Goal: Task Accomplishment & Management: Manage account settings

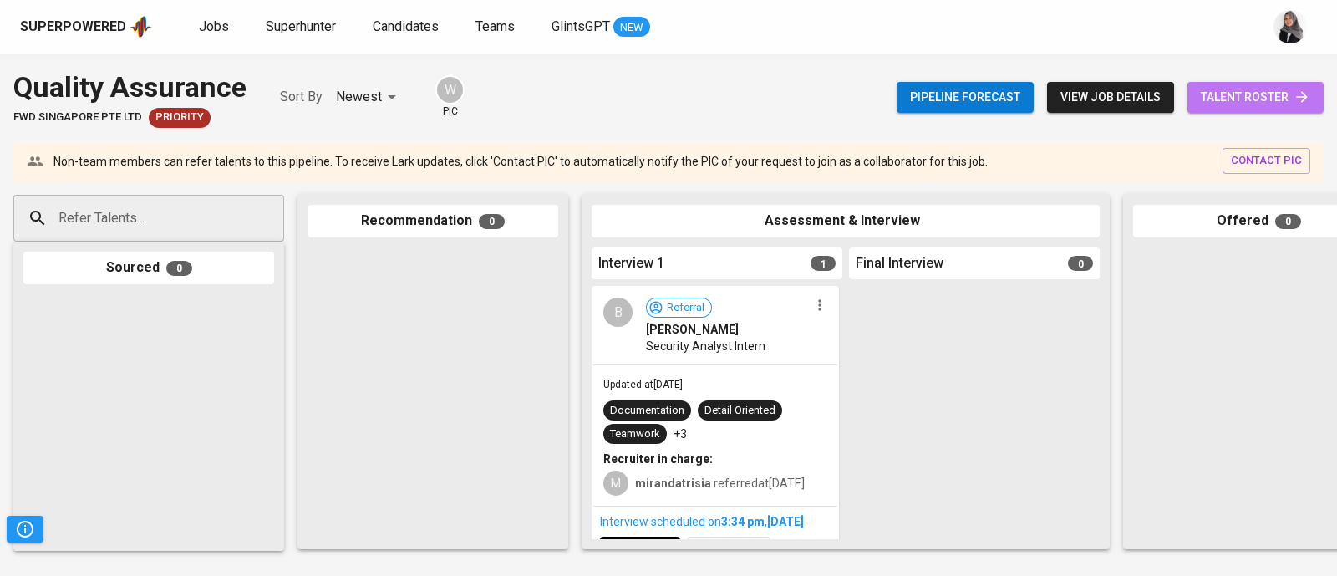
click at [1262, 98] on span "talent roster" at bounding box center [1255, 97] width 109 height 21
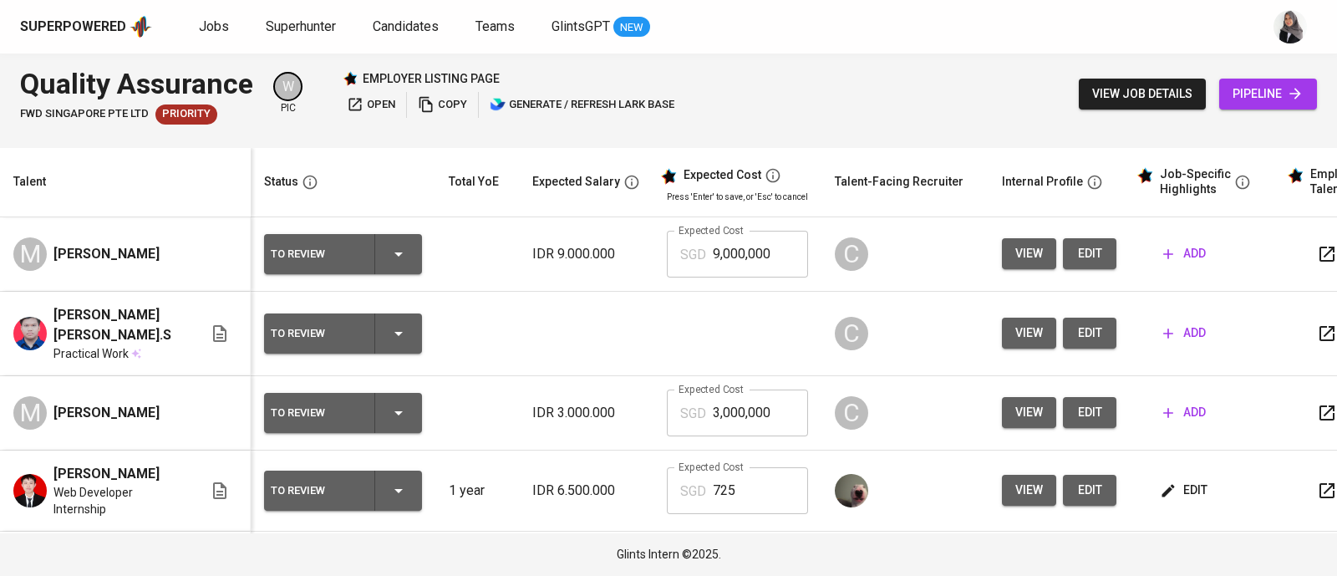
click at [1044, 247] on button "view" at bounding box center [1029, 253] width 54 height 31
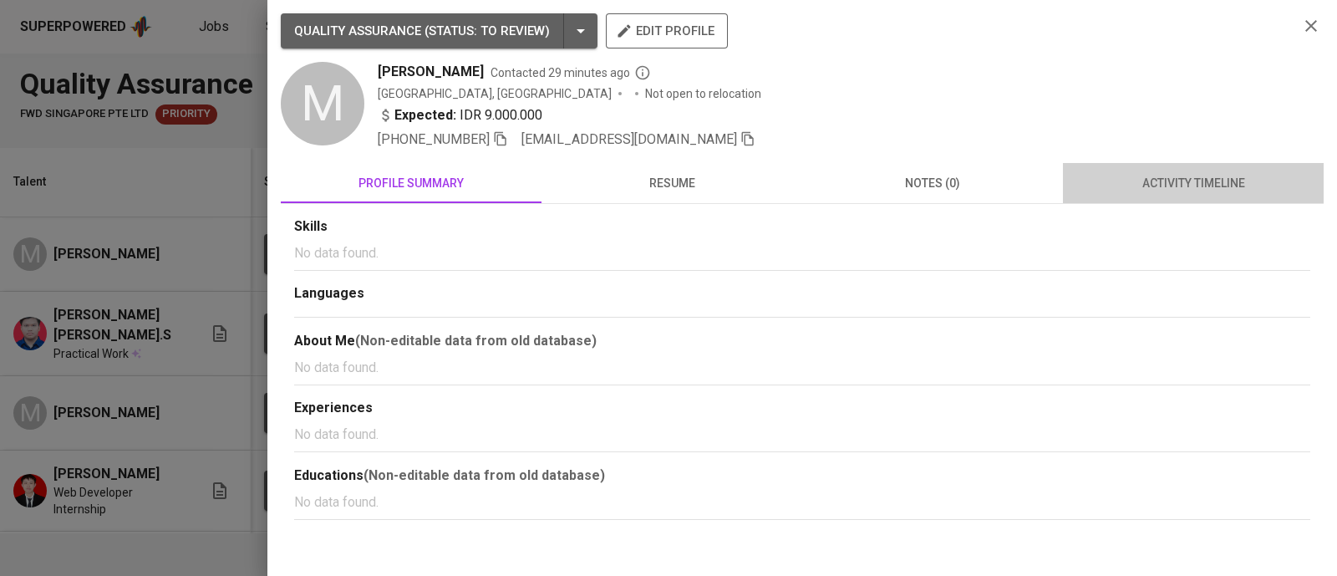
click at [1160, 175] on span "activity timeline" at bounding box center [1193, 183] width 241 height 21
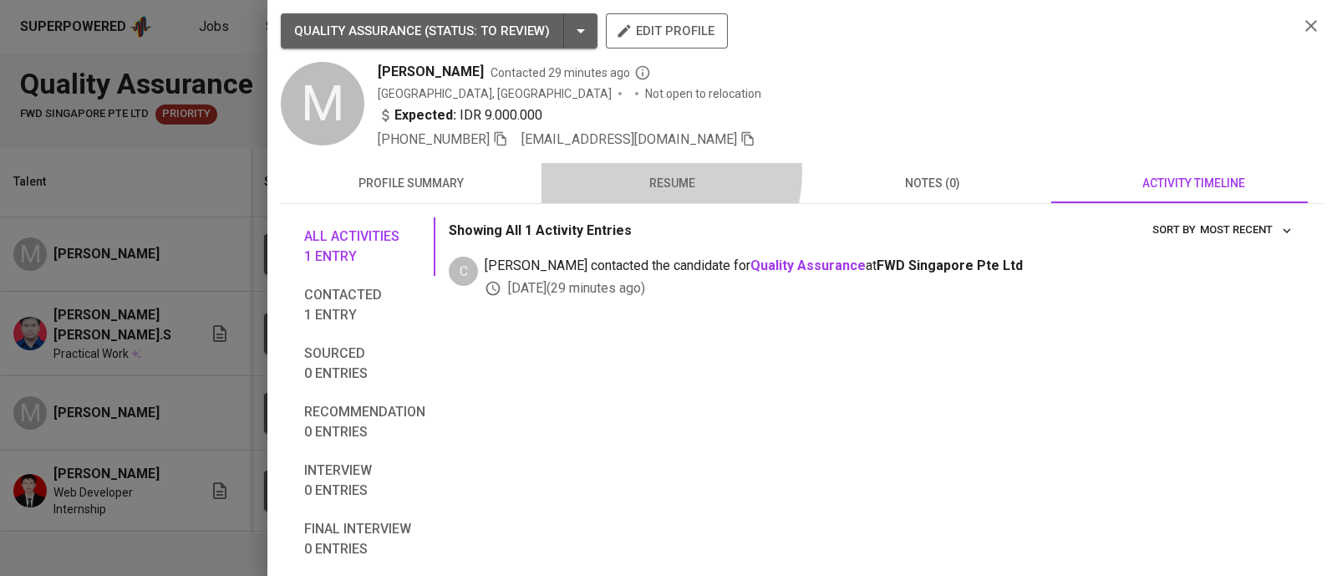
click at [648, 173] on span "resume" at bounding box center [672, 183] width 241 height 21
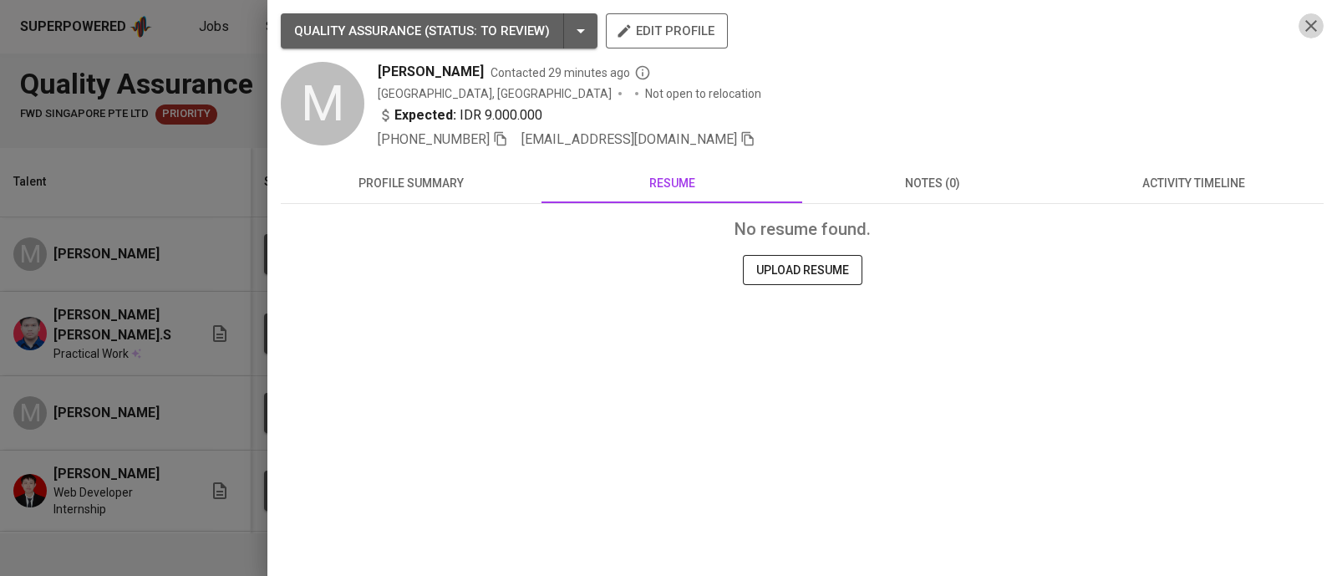
click at [1312, 31] on icon "button" at bounding box center [1311, 26] width 20 height 20
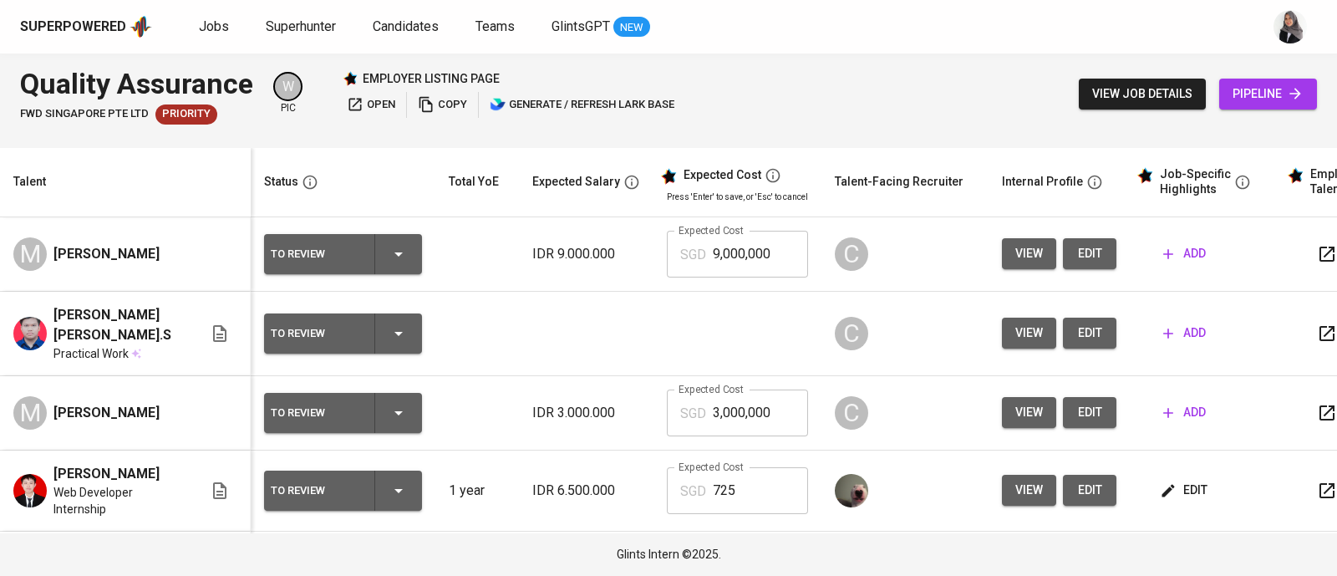
scroll to position [233, 0]
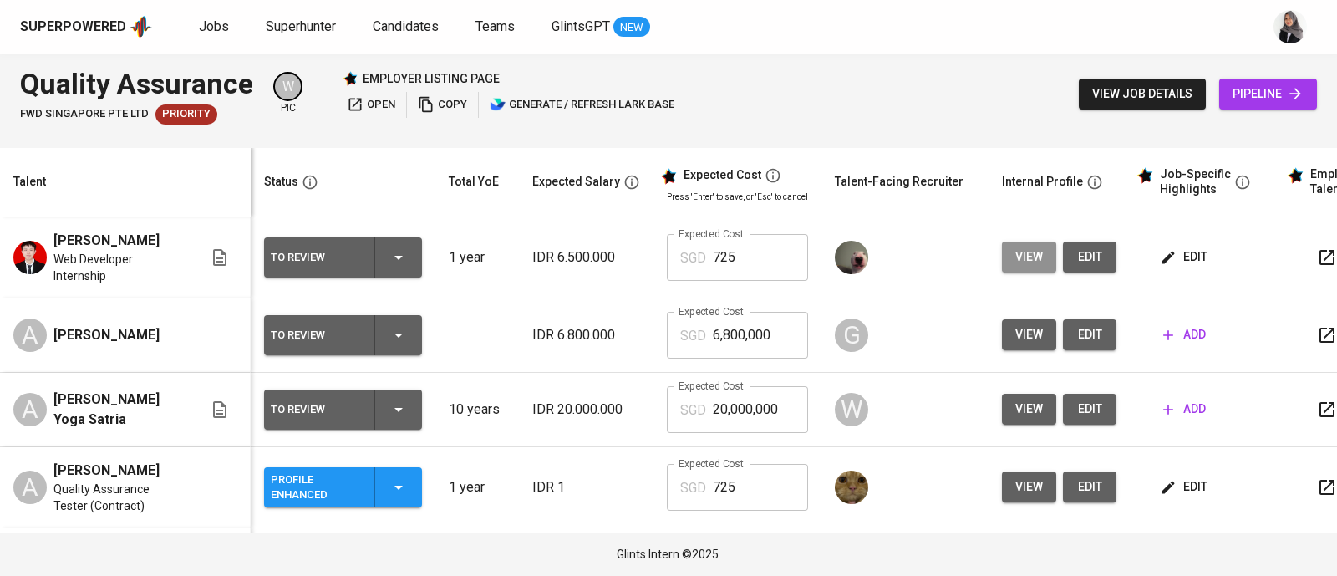
click at [1045, 256] on button "view" at bounding box center [1029, 257] width 54 height 31
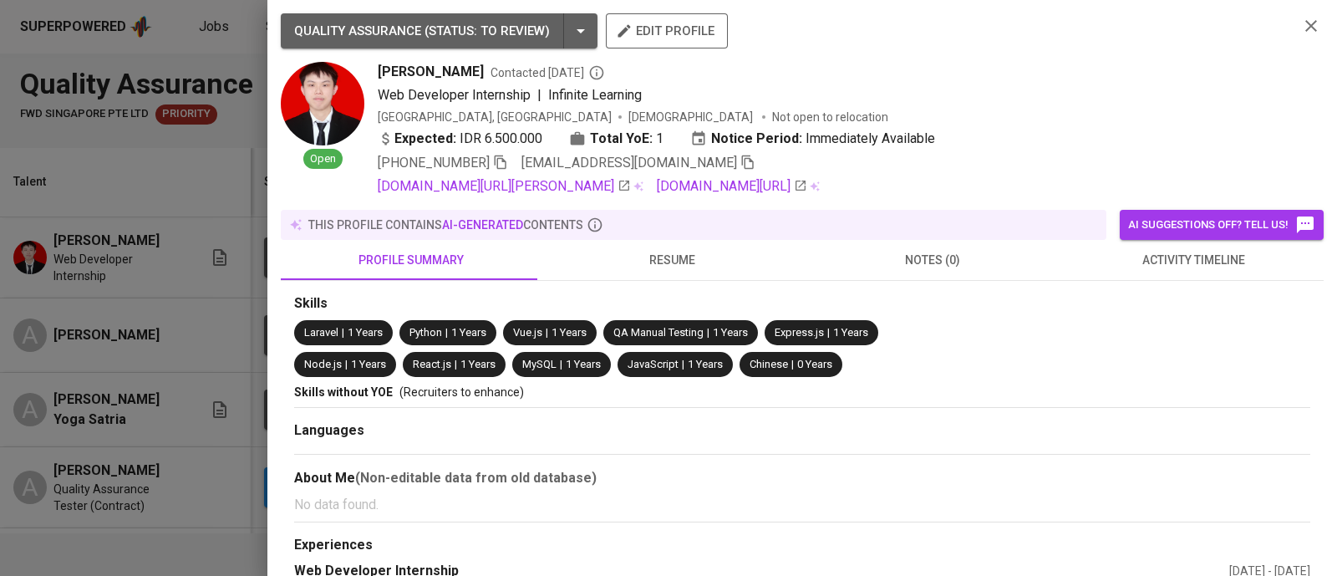
scroll to position [0, 0]
click at [1301, 28] on icon "button" at bounding box center [1311, 26] width 20 height 20
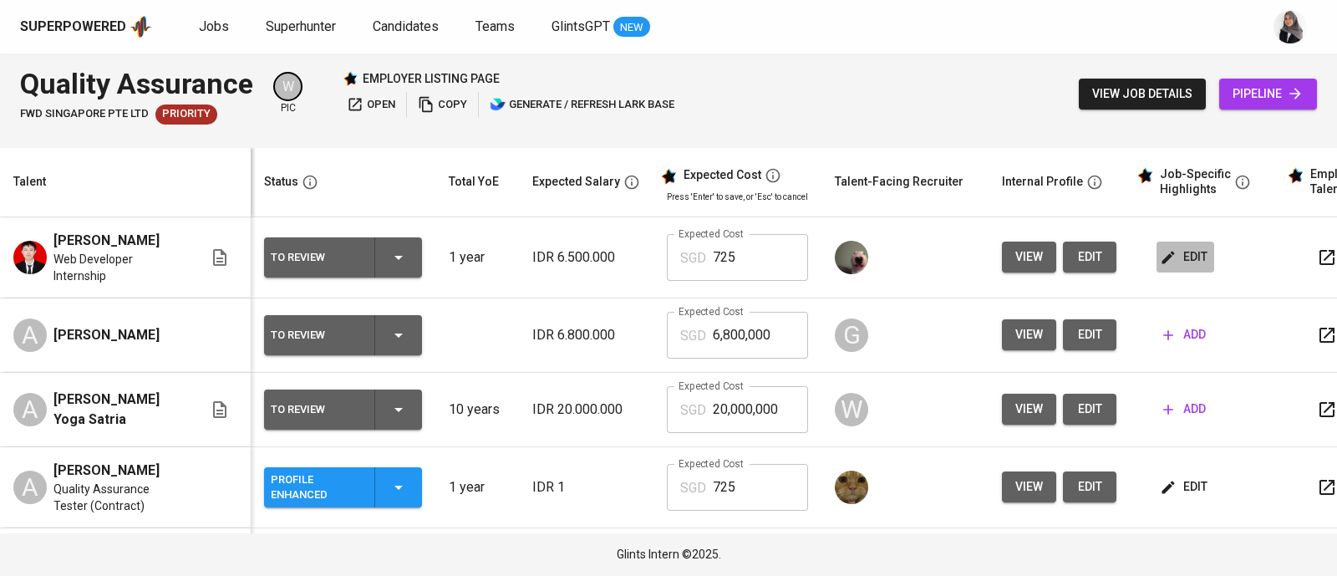
click at [1184, 247] on span "edit" at bounding box center [1185, 257] width 44 height 21
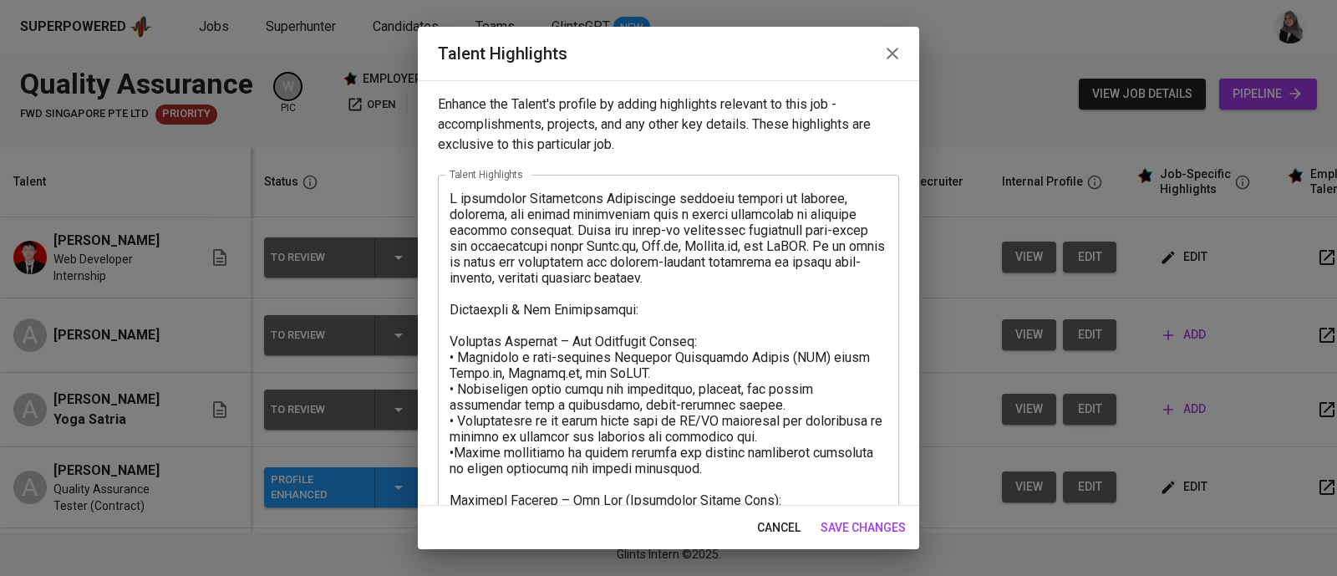
click at [900, 48] on icon "button" at bounding box center [892, 53] width 20 height 20
